Goal: Task Accomplishment & Management: Complete application form

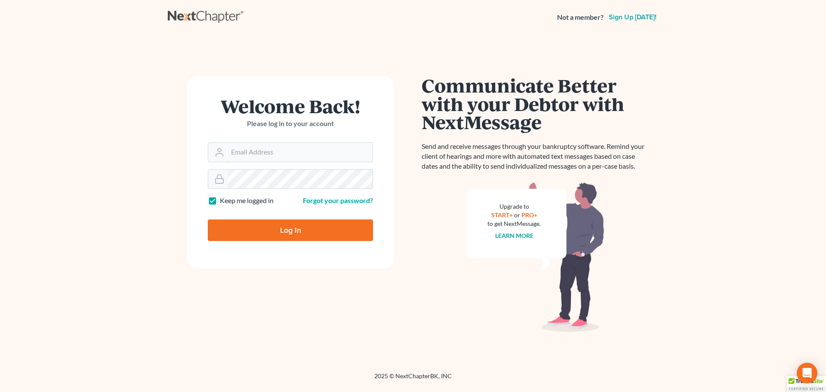
type input "[EMAIL_ADDRESS][DOMAIN_NAME]"
click at [305, 227] on input "Log In" at bounding box center [290, 231] width 165 height 22
type input "Thinking..."
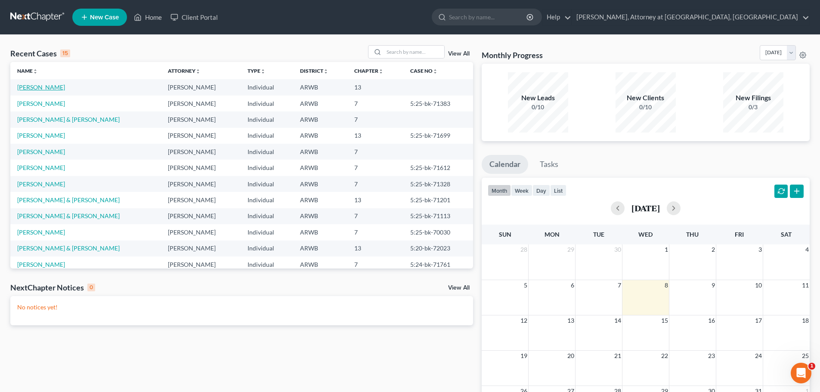
click at [31, 87] on link "[PERSON_NAME]" at bounding box center [41, 86] width 48 height 7
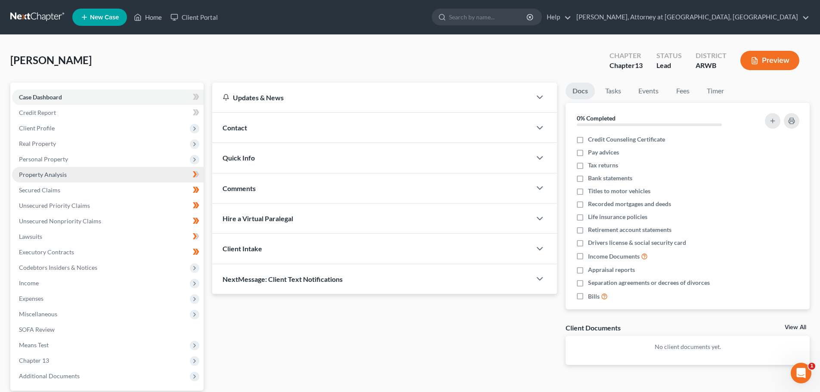
click at [41, 172] on span "Property Analysis" at bounding box center [43, 174] width 48 height 7
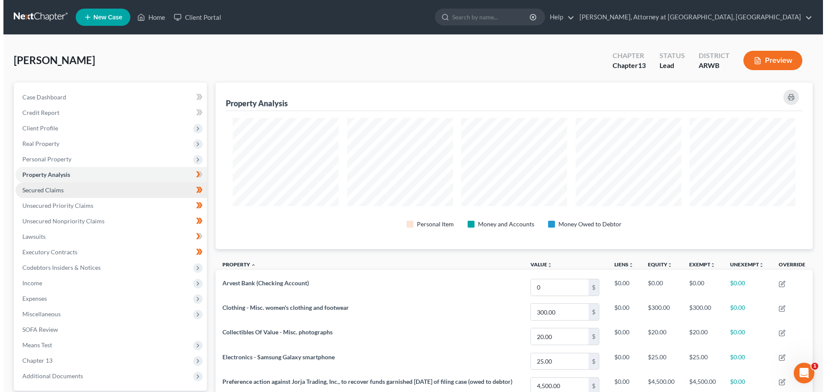
scroll to position [167, 597]
click at [38, 192] on span "Secured Claims" at bounding box center [39, 189] width 41 height 7
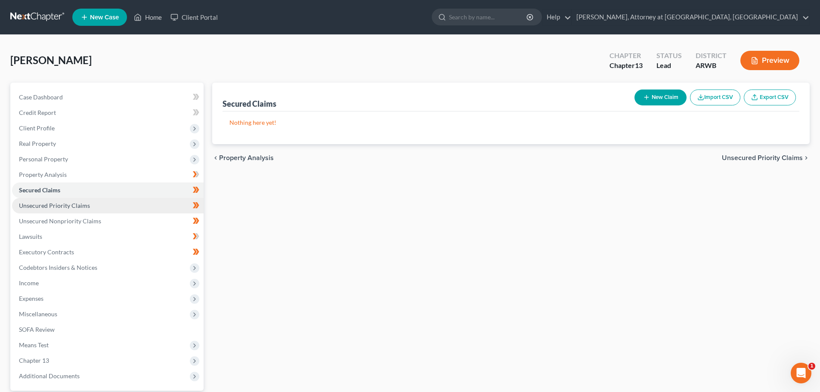
click at [57, 205] on span "Unsecured Priority Claims" at bounding box center [54, 205] width 71 height 7
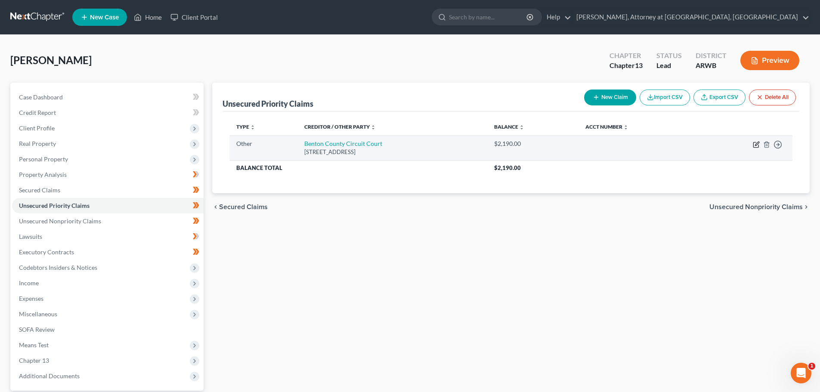
click at [756, 144] on icon "button" at bounding box center [756, 144] width 7 height 7
select select "9"
select select "2"
select select "0"
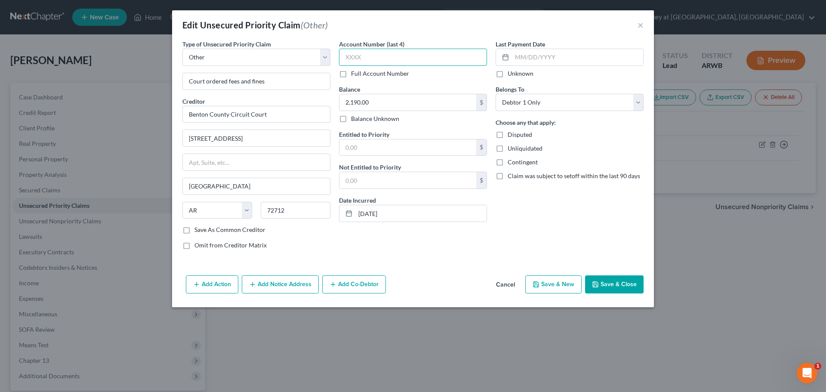
click at [369, 59] on input "text" at bounding box center [413, 57] width 148 height 17
type input "04CR"
drag, startPoint x: 369, startPoint y: 59, endPoint x: 338, endPoint y: 62, distance: 31.6
click at [338, 62] on div "Account Number (last 4) 04CR Full Account Number Balance 2,190.00 $ Balance Unk…" at bounding box center [413, 148] width 157 height 217
click at [390, 151] on input "text" at bounding box center [408, 147] width 137 height 16
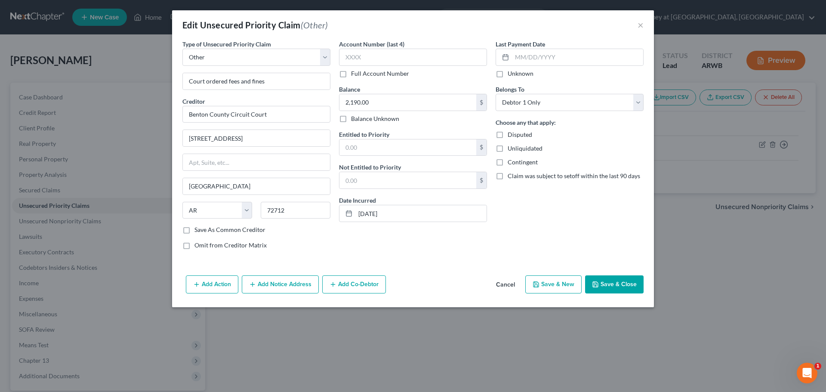
click at [533, 240] on div "Last Payment Date Unknown Belongs To * Select Debtor 1 Only Debtor 2 Only Debto…" at bounding box center [570, 148] width 157 height 217
click at [617, 281] on button "Save & Close" at bounding box center [614, 284] width 59 height 18
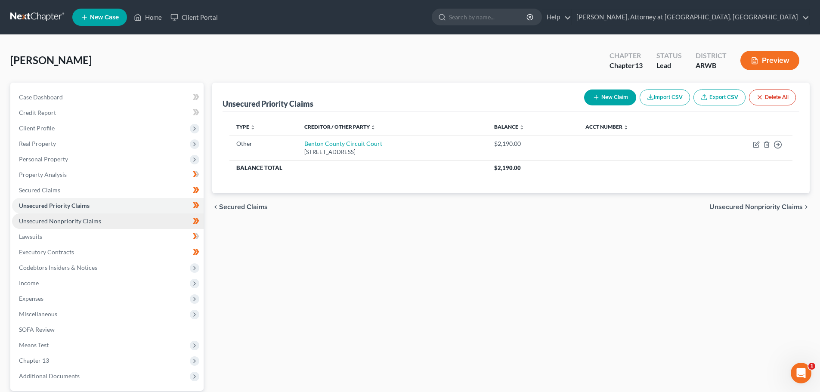
click at [69, 219] on span "Unsecured Nonpriority Claims" at bounding box center [60, 220] width 82 height 7
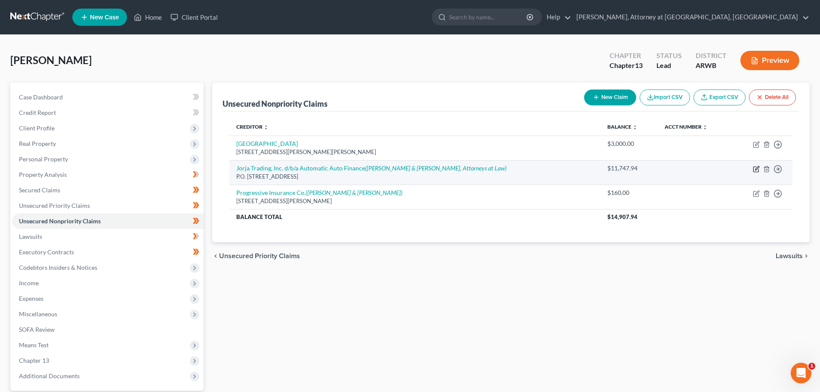
click at [758, 168] on icon "button" at bounding box center [756, 169] width 7 height 7
select select "2"
select select "14"
select select "0"
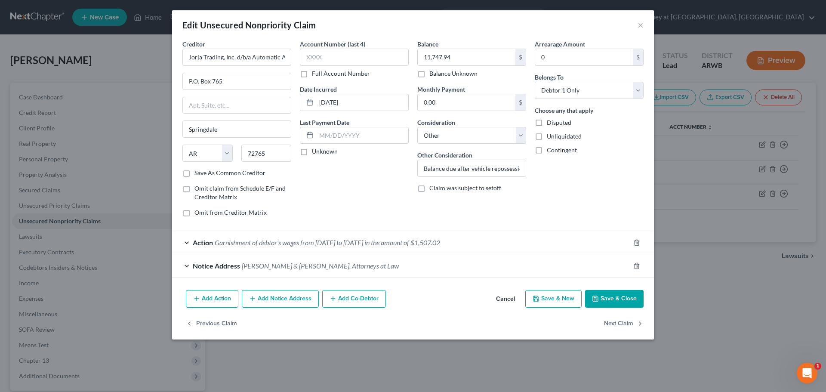
click at [185, 264] on div "Notice Address [PERSON_NAME] & [PERSON_NAME], Attorneys at Law" at bounding box center [401, 265] width 458 height 23
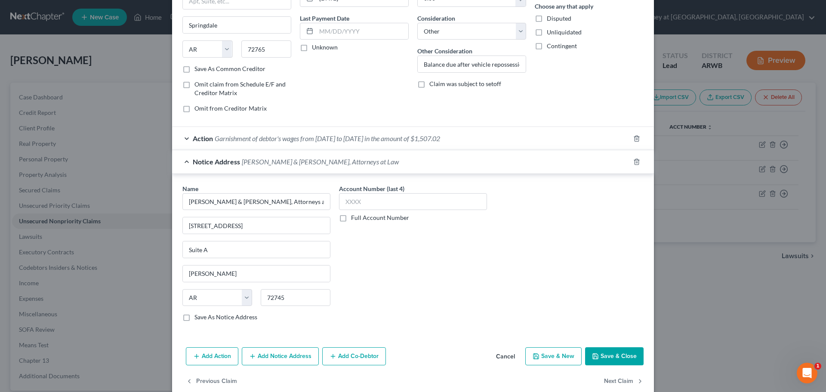
scroll to position [120, 0]
